Goal: Use online tool/utility: Utilize a website feature to perform a specific function

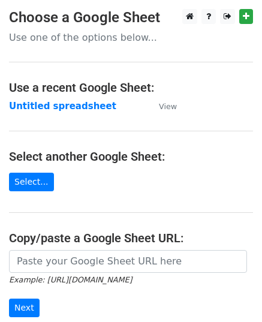
click at [72, 184] on main "Choose a Google Sheet Use one of the options below... Use a recent Google Sheet…" at bounding box center [131, 195] width 262 height 373
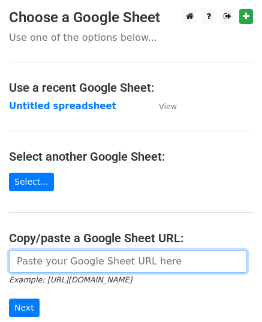
click at [58, 255] on input "url" at bounding box center [128, 261] width 238 height 23
paste input "https://docs.google.com/spreadsheets/d/1_lkns5aL9qxpqbhs6sLd5o4iO4g6IyolFf8Leu7…"
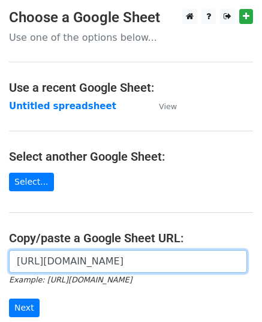
scroll to position [0, 250]
type input "https://docs.google.com/spreadsheets/d/1_lkns5aL9qxpqbhs6sLd5o4iO4g6IyolFf8Leu7…"
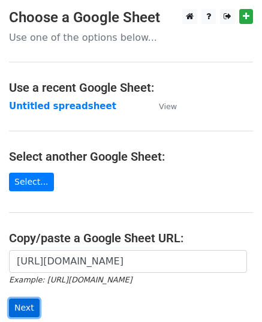
click at [28, 313] on input "Next" at bounding box center [24, 308] width 31 height 19
